Goal: Use online tool/utility

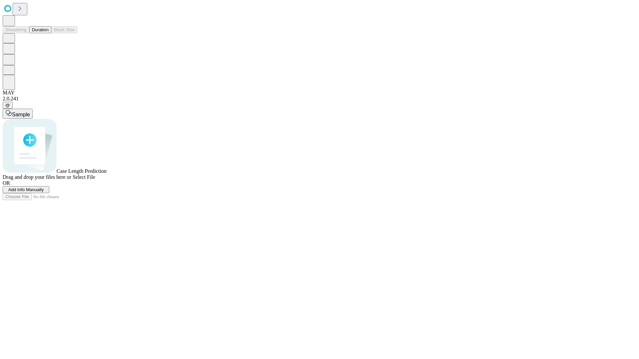
click at [49, 33] on button "Duration" at bounding box center [40, 29] width 22 height 7
click at [30, 112] on span "Sample" at bounding box center [21, 115] width 18 height 6
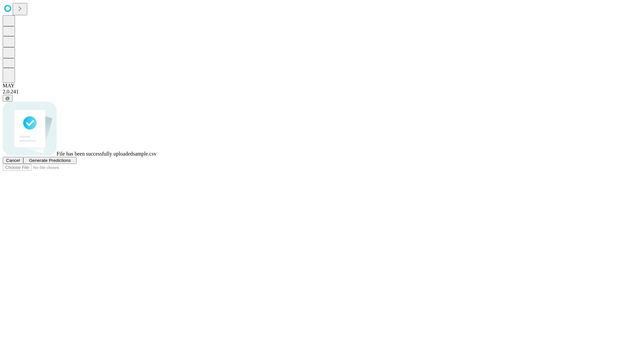
click at [71, 163] on span "Generate Predictions" at bounding box center [50, 160] width 42 height 5
